Goal: Information Seeking & Learning: Learn about a topic

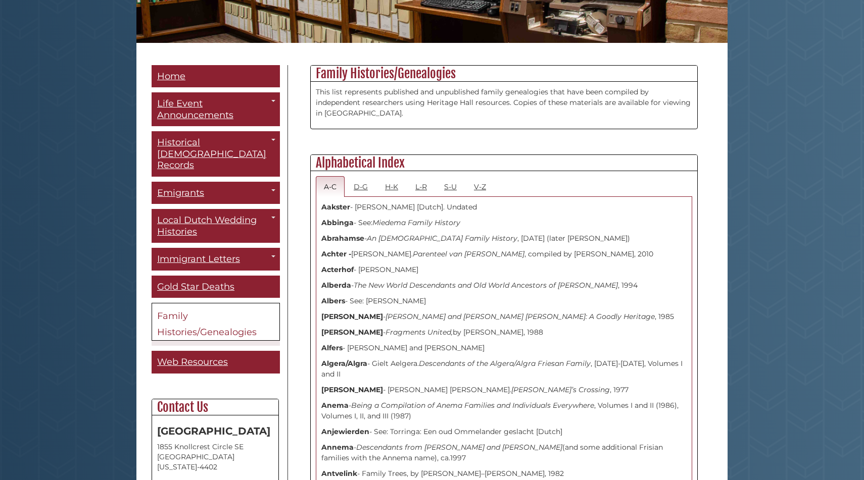
scroll to position [284, 0]
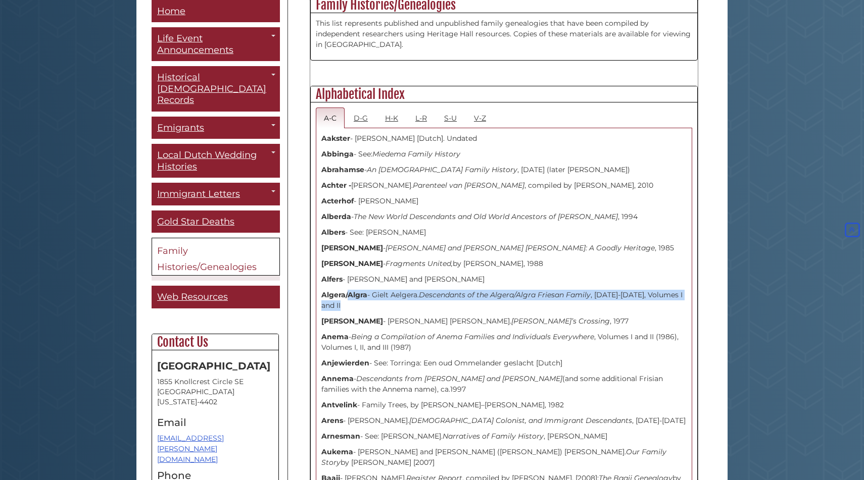
drag, startPoint x: 347, startPoint y: 300, endPoint x: 354, endPoint y: 318, distance: 19.0
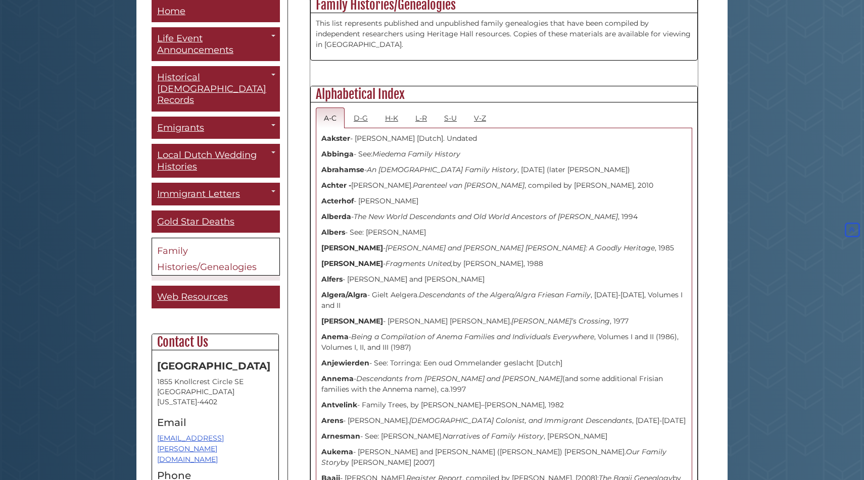
click at [343, 308] on p "Algera/Algra - Gielt Aelgera. Descendants of the Algera/Algra Friesan Family , …" at bounding box center [503, 300] width 365 height 21
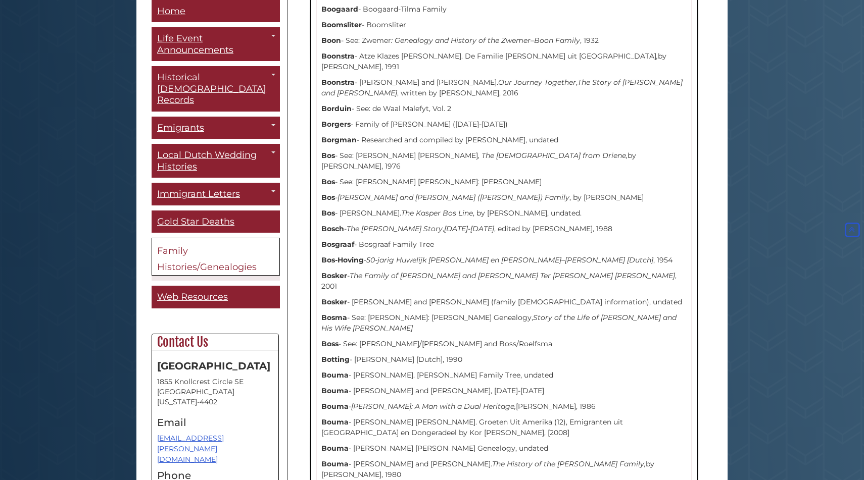
scroll to position [2841, 0]
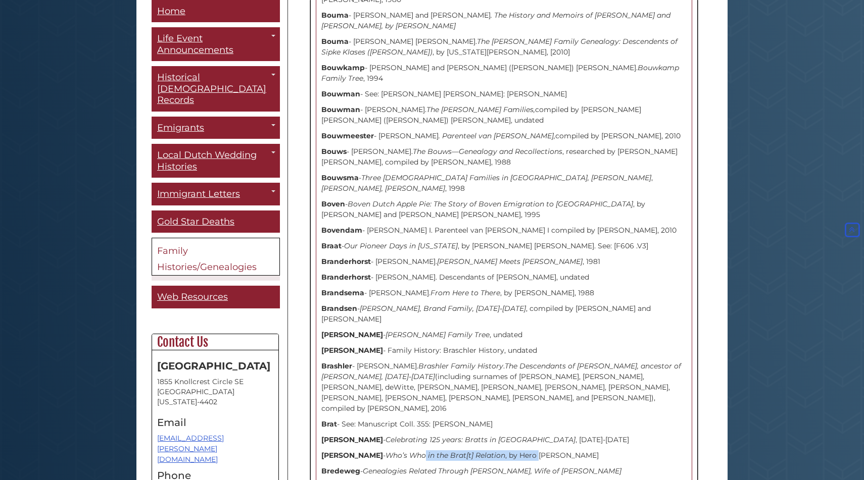
drag, startPoint x: 387, startPoint y: 303, endPoint x: 527, endPoint y: 310, distance: 140.6
click at [527, 450] on p "[PERSON_NAME] - Who’s Who in the Brat[t] Relation , by Hero [PERSON_NAME]" at bounding box center [503, 455] width 365 height 11
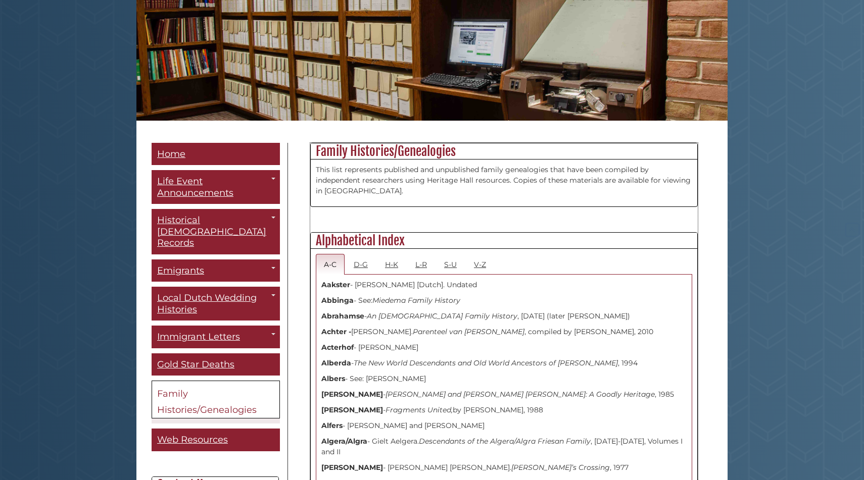
scroll to position [189, 0]
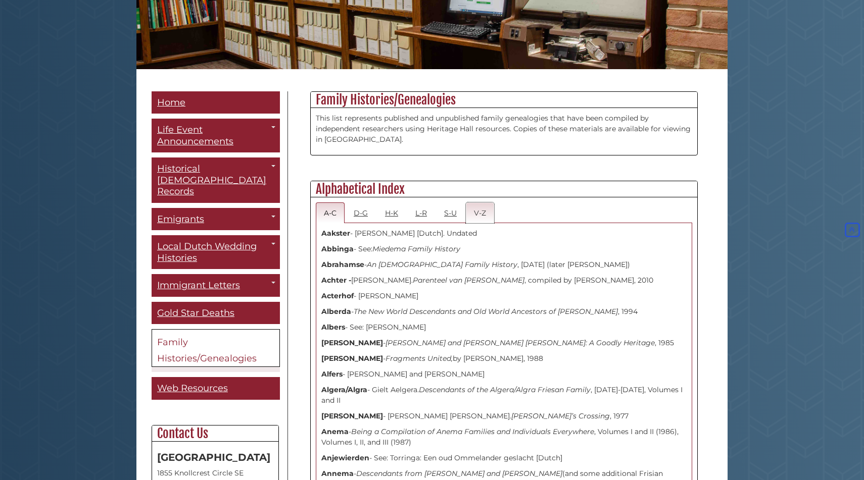
click at [480, 209] on link "V-Z" at bounding box center [480, 212] width 28 height 21
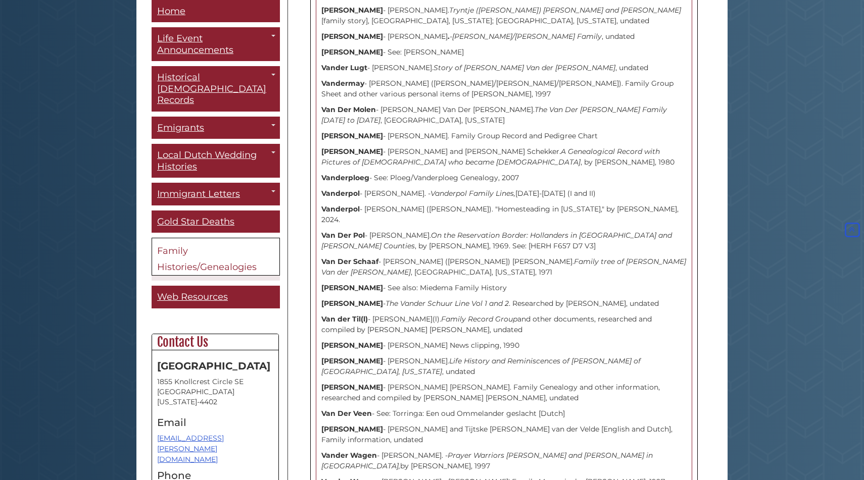
scroll to position [1554, 0]
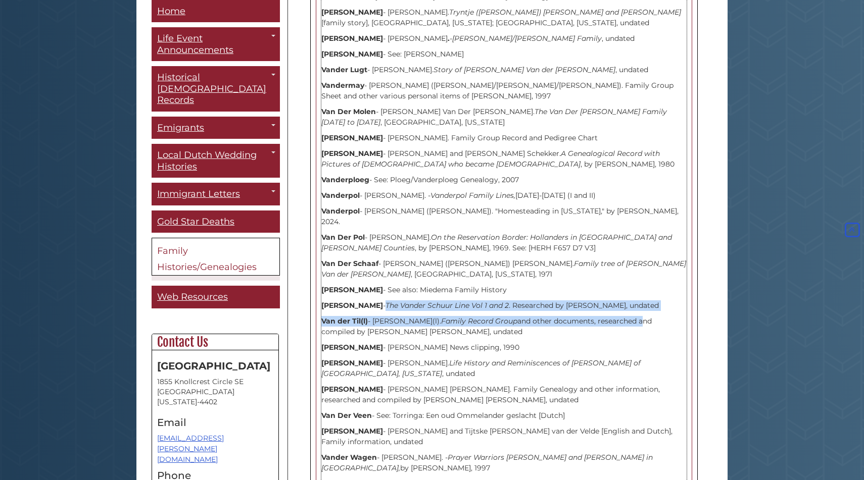
drag, startPoint x: 383, startPoint y: 218, endPoint x: 645, endPoint y: 235, distance: 263.2
click at [635, 300] on p "[PERSON_NAME] - The [PERSON_NAME] Line Vol 1 and 2 . Researched by [PERSON_NAME…" at bounding box center [503, 305] width 365 height 11
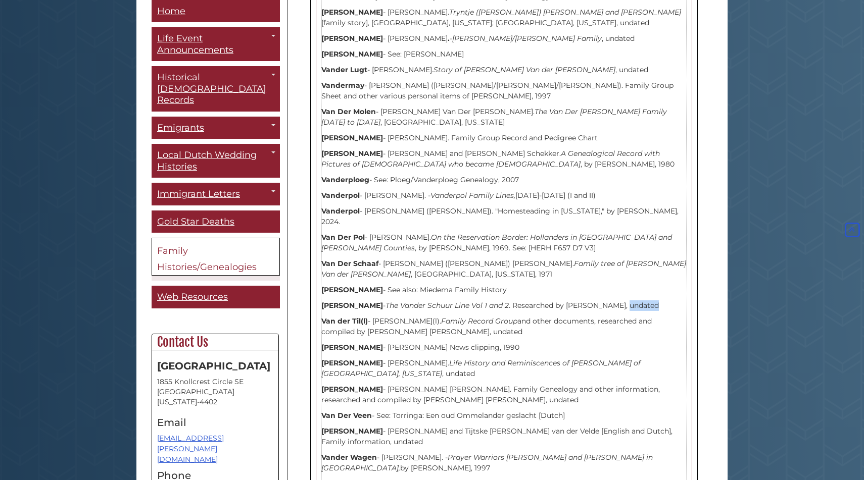
click at [635, 300] on p "[PERSON_NAME] - The [PERSON_NAME] Line Vol 1 and 2 . Researched by [PERSON_NAME…" at bounding box center [503, 305] width 365 height 11
click at [670, 300] on p "[PERSON_NAME] - The [PERSON_NAME] Line Vol 1 and 2 . Researched by [PERSON_NAME…" at bounding box center [503, 305] width 365 height 11
click at [360, 301] on strong "[PERSON_NAME]" at bounding box center [352, 305] width 62 height 9
click at [412, 301] on em "The Vander Schuur Line Vol 1 and 2" at bounding box center [446, 305] width 123 height 9
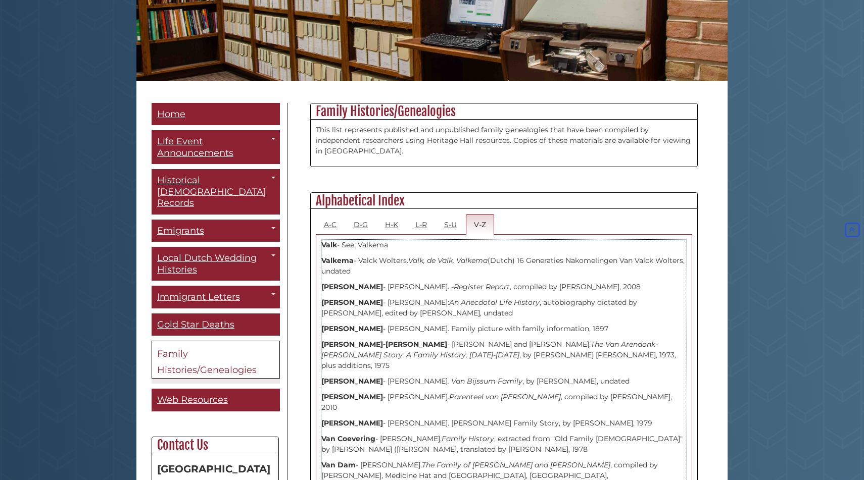
scroll to position [0, 0]
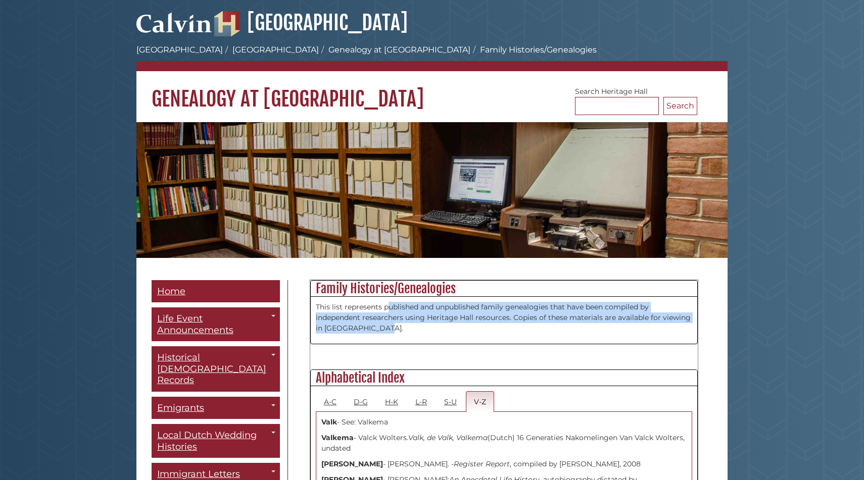
drag, startPoint x: 396, startPoint y: 329, endPoint x: 390, endPoint y: 298, distance: 31.9
click at [390, 299] on div "This list represents published and unpublished family genealogies that have bee…" at bounding box center [504, 320] width 386 height 47
click at [378, 314] on p "This list represents published and unpublished family genealogies that have bee…" at bounding box center [504, 318] width 376 height 32
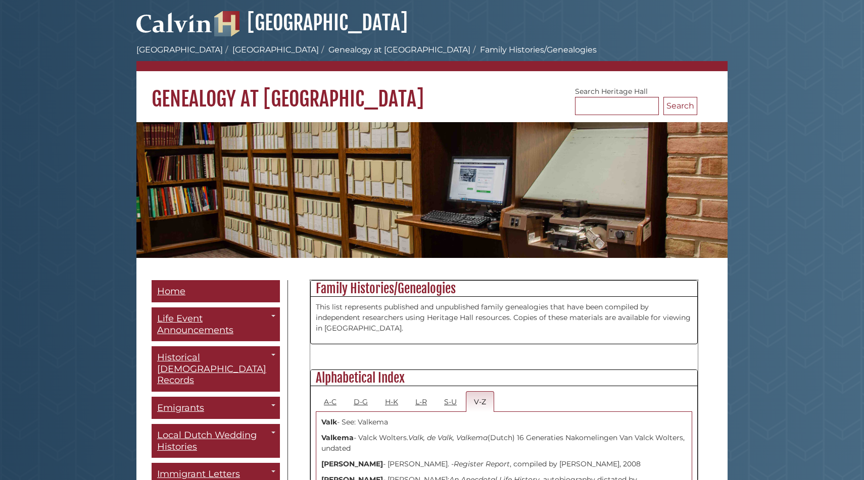
click at [396, 317] on p "This list represents published and unpublished family genealogies that have bee…" at bounding box center [504, 318] width 376 height 32
click at [392, 342] on div "This list represents published and unpublished family genealogies that have bee…" at bounding box center [504, 320] width 386 height 47
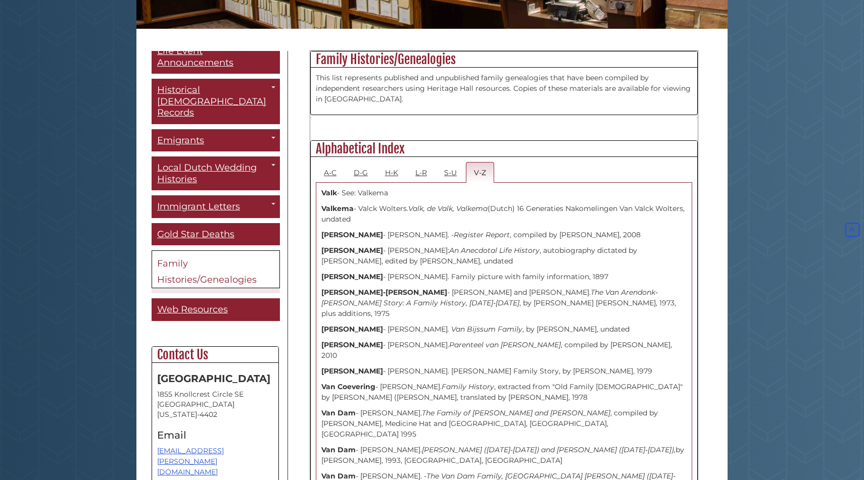
scroll to position [243, 0]
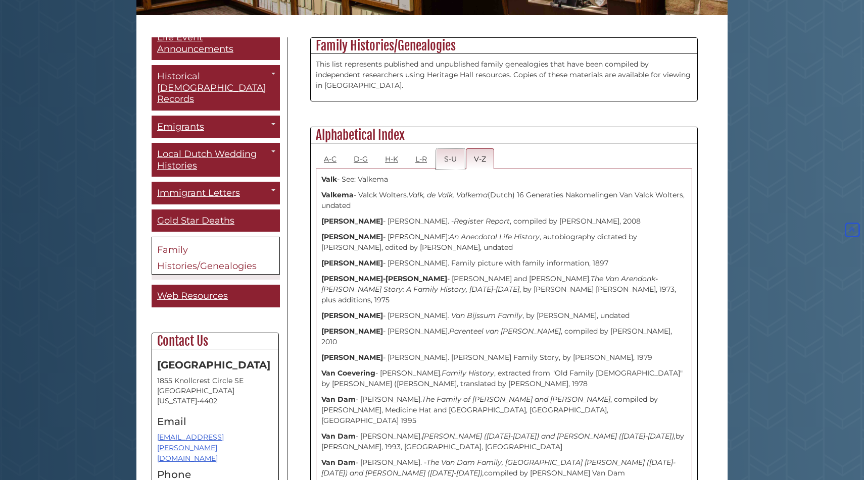
click at [452, 152] on link "S-U" at bounding box center [450, 158] width 29 height 21
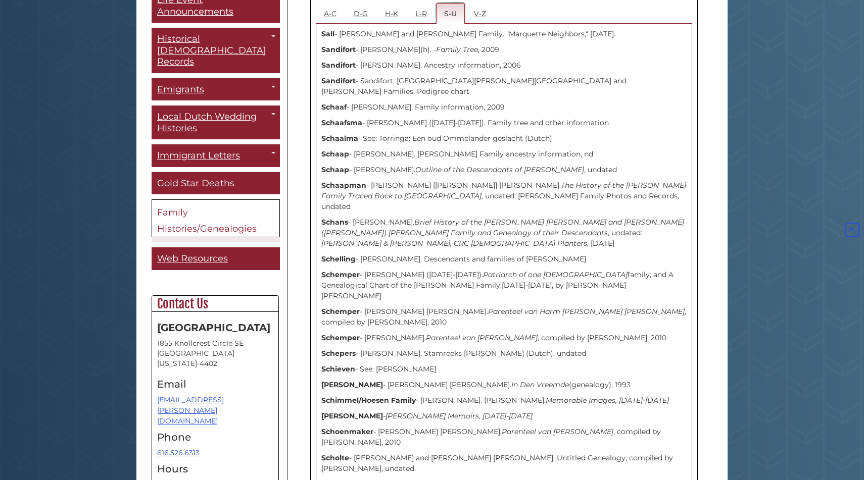
scroll to position [315, 0]
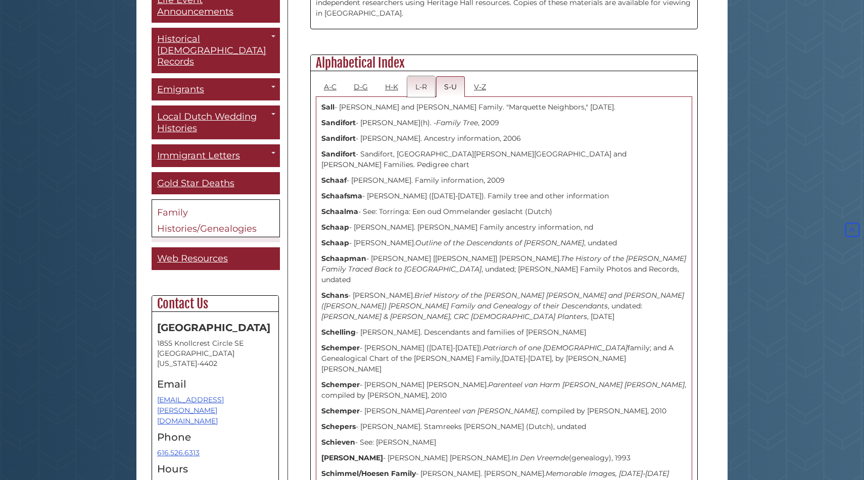
click at [423, 88] on link "L-R" at bounding box center [421, 86] width 28 height 21
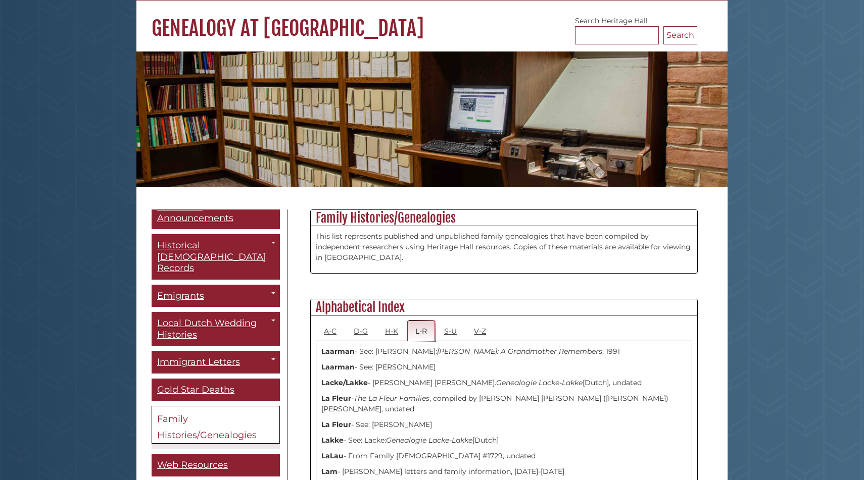
scroll to position [91, 0]
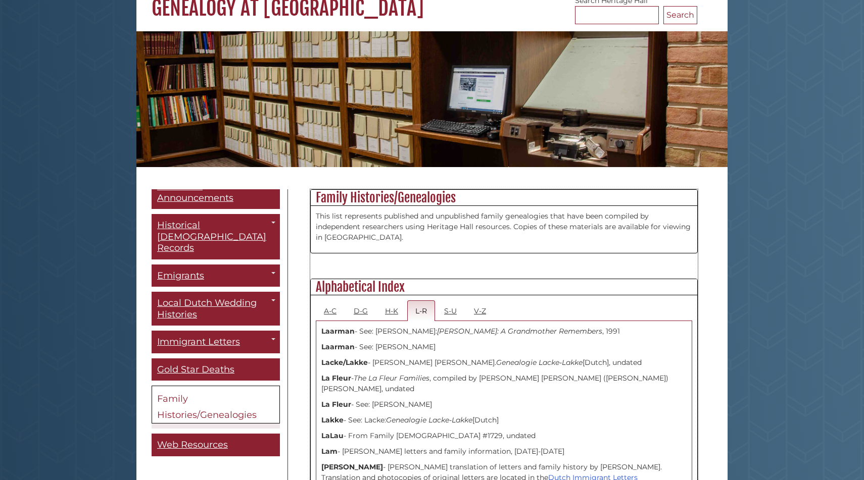
drag, startPoint x: 401, startPoint y: 214, endPoint x: 402, endPoint y: 174, distance: 39.9
click at [392, 214] on p "This list represents published and unpublished family genealogies that have bee…" at bounding box center [504, 227] width 376 height 32
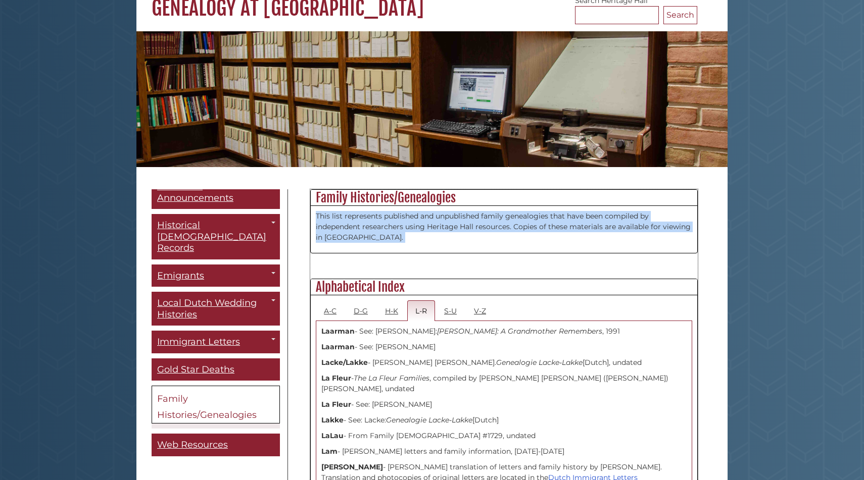
click at [362, 217] on p "This list represents published and unpublished family genealogies that have bee…" at bounding box center [504, 227] width 376 height 32
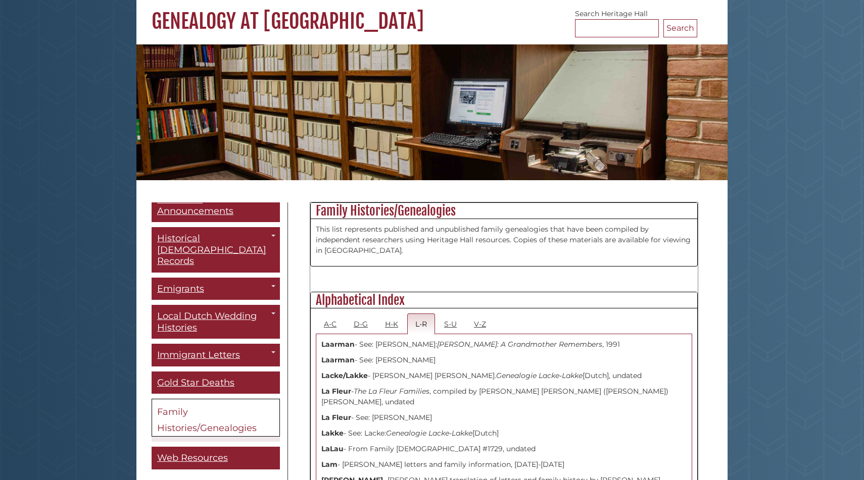
scroll to position [143, 0]
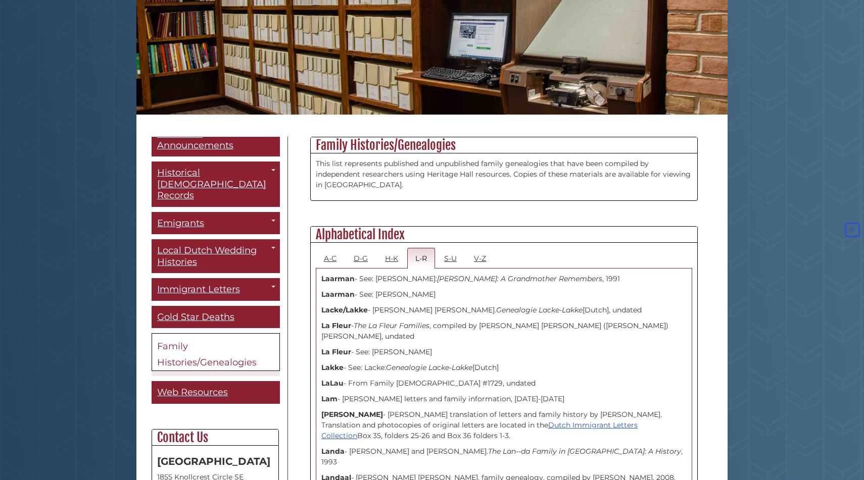
click at [302, 89] on img at bounding box center [431, 47] width 591 height 136
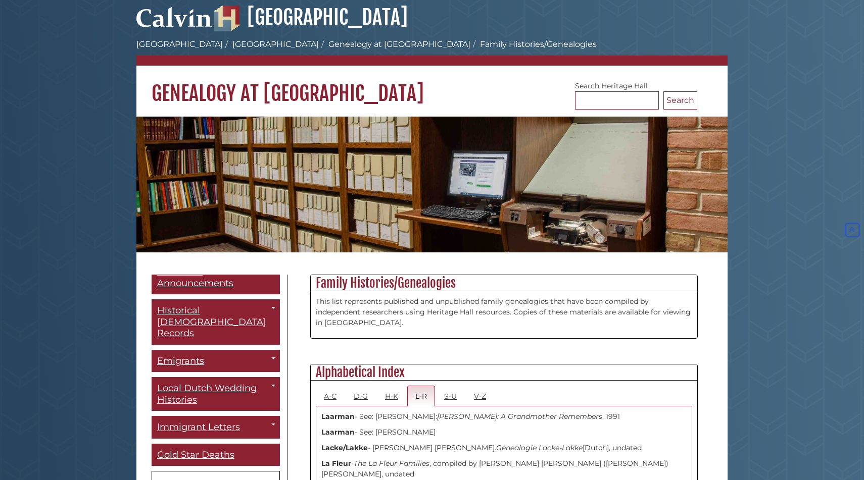
scroll to position [0, 0]
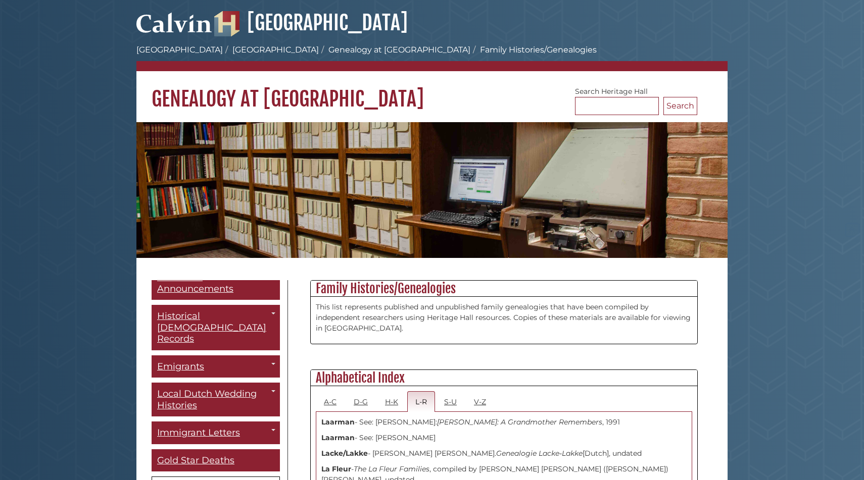
click at [256, 102] on h1 "Genealogy at [GEOGRAPHIC_DATA]" at bounding box center [431, 91] width 591 height 40
click at [304, 93] on h1 "Genealogy at [GEOGRAPHIC_DATA]" at bounding box center [431, 91] width 591 height 40
click at [237, 49] on link "[GEOGRAPHIC_DATA]" at bounding box center [275, 50] width 86 height 10
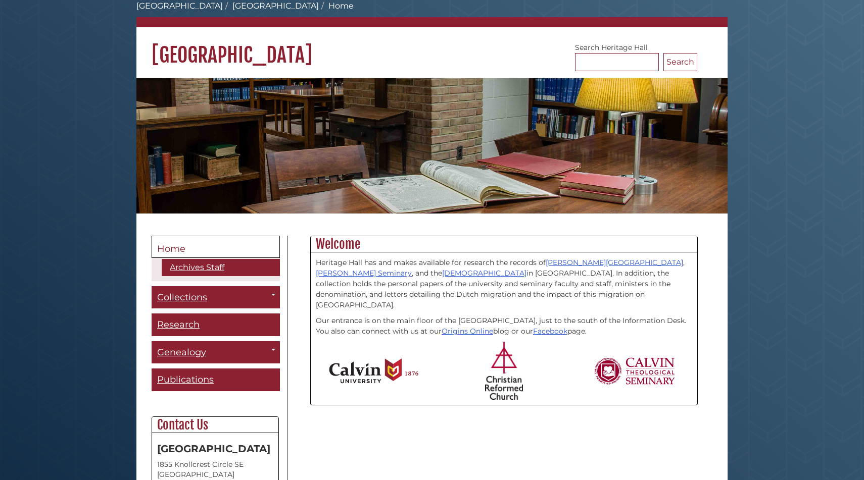
scroll to position [93, 0]
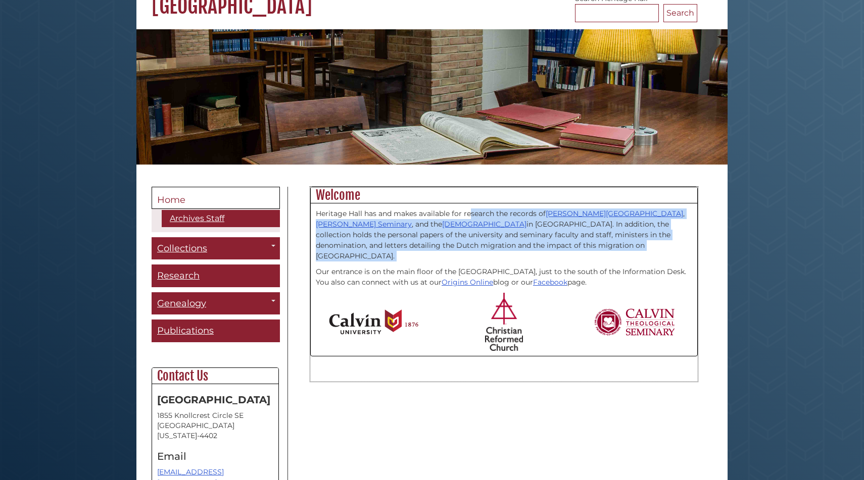
drag, startPoint x: 473, startPoint y: 254, endPoint x: 466, endPoint y: 200, distance: 54.0
click at [466, 201] on div "Welcome Heritage Hall has and makes available for research the records of Calvi…" at bounding box center [503, 272] width 387 height 170
click at [473, 229] on p "Heritage Hall has and makes available for research the records of Calvin Univer…" at bounding box center [504, 235] width 376 height 53
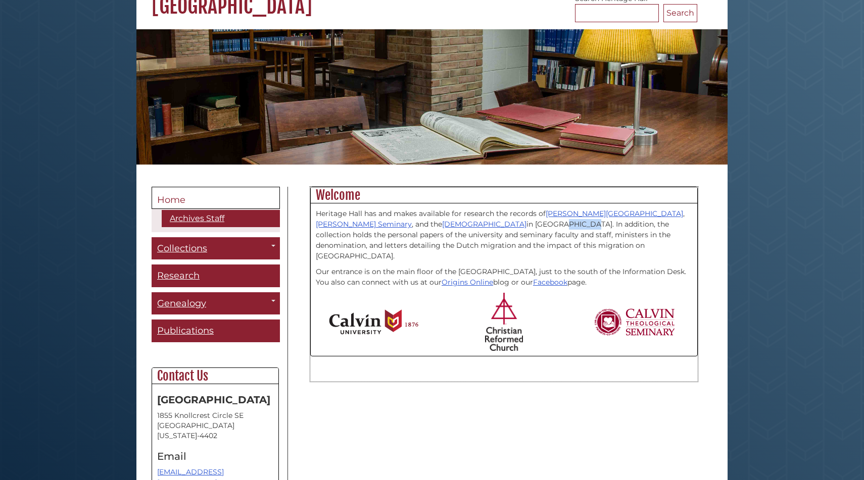
click at [473, 229] on p "Heritage Hall has and makes available for research the records of Calvin Univer…" at bounding box center [504, 235] width 376 height 53
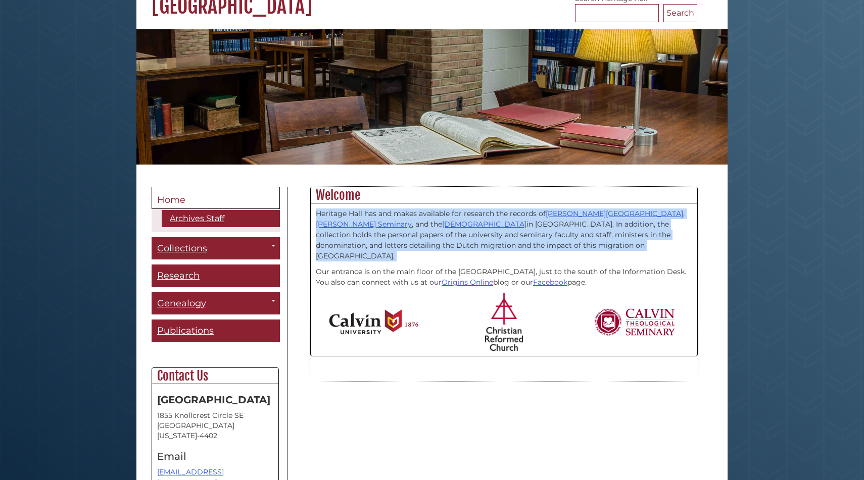
click at [473, 229] on p "Heritage Hall has and makes available for research the records of Calvin Univer…" at bounding box center [504, 235] width 376 height 53
click at [473, 217] on p "Heritage Hall has and makes available for research the records of Calvin Univer…" at bounding box center [504, 235] width 376 height 53
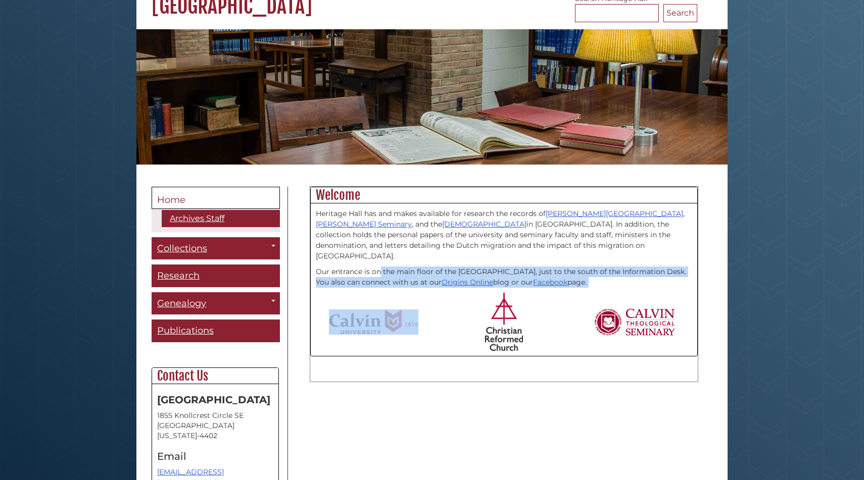
drag, startPoint x: 380, startPoint y: 259, endPoint x: 380, endPoint y: 320, distance: 61.1
click at [380, 320] on div "Heritage Hall has and makes available for research the records of Calvin Univer…" at bounding box center [504, 280] width 386 height 153
click at [369, 267] on p "Our entrance is on the main floor of the Hekman Library, just to the south of t…" at bounding box center [504, 277] width 376 height 21
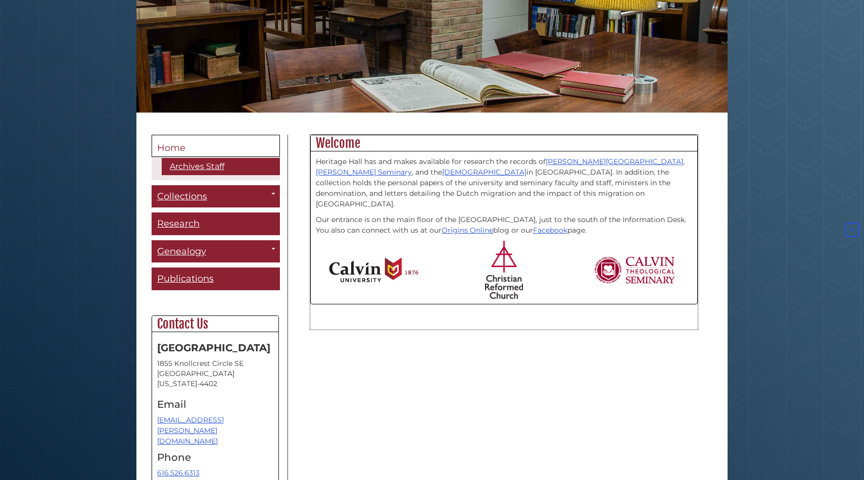
scroll to position [146, 0]
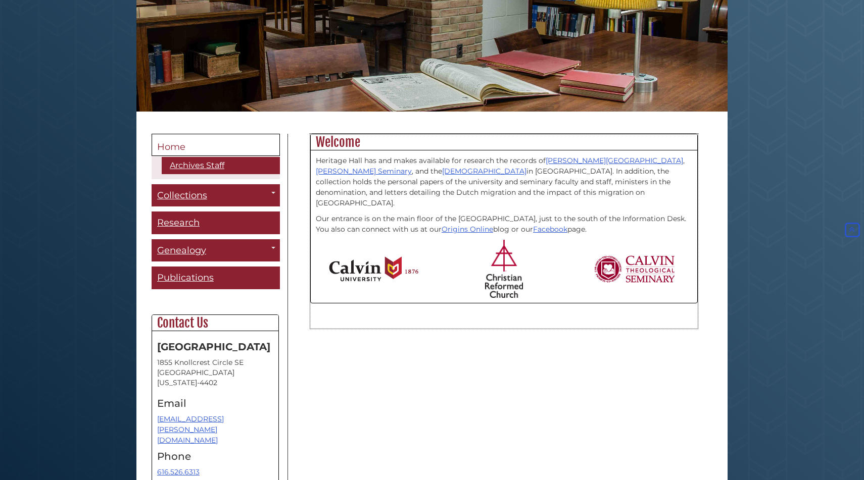
drag, startPoint x: 361, startPoint y: 230, endPoint x: 361, endPoint y: 201, distance: 28.8
click at [361, 206] on div "Heritage Hall has and makes available for research the records of Calvin Univer…" at bounding box center [504, 226] width 386 height 153
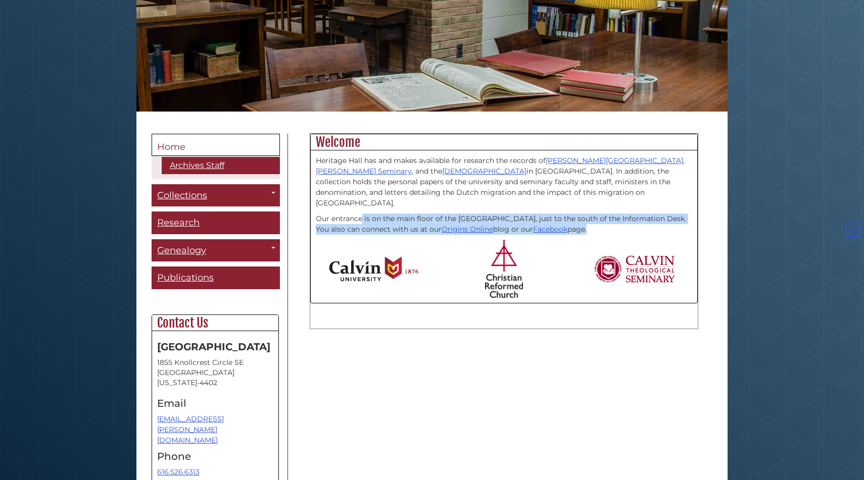
click at [346, 214] on p "Our entrance is on the main floor of the Hekman Library, just to the south of t…" at bounding box center [504, 224] width 376 height 21
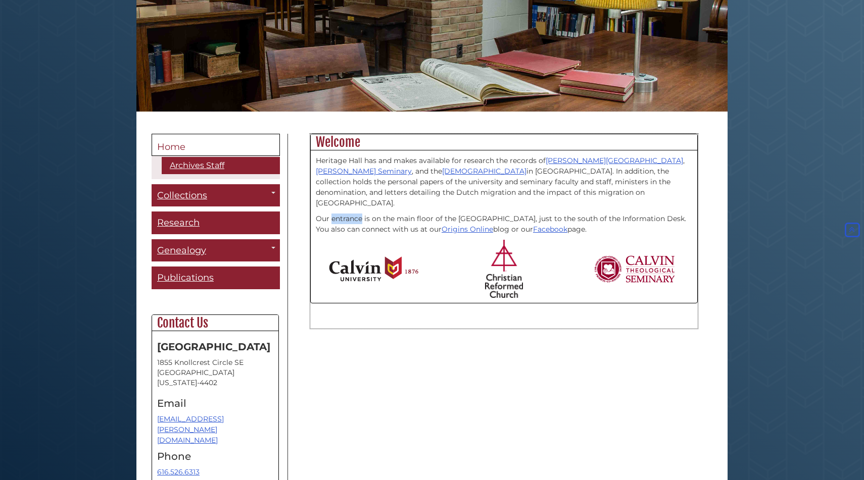
click at [346, 214] on p "Our entrance is on the main floor of the Hekman Library, just to the south of t…" at bounding box center [504, 224] width 376 height 21
click at [321, 214] on p "Our entrance is on the main floor of the Hekman Library, just to the south of t…" at bounding box center [504, 224] width 376 height 21
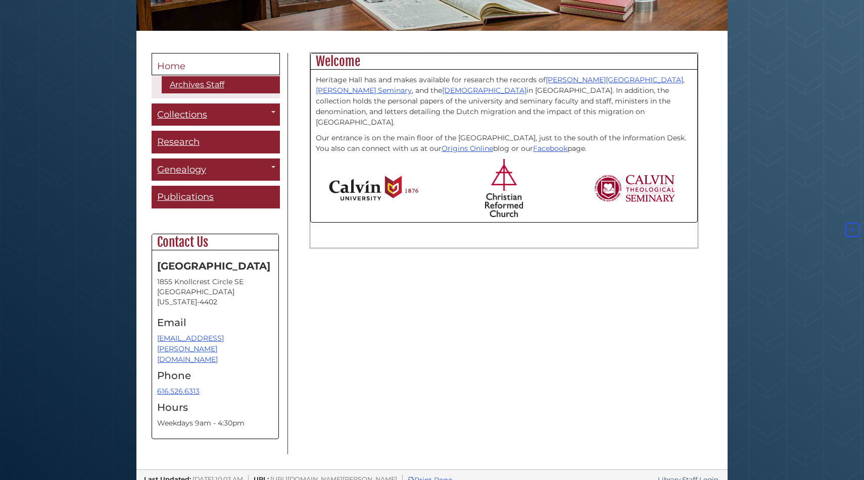
scroll to position [0, 0]
